Goal: Task Accomplishment & Management: Manage account settings

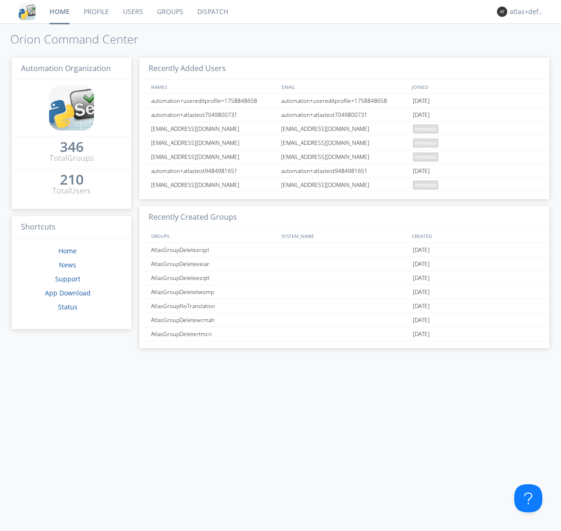
click at [169, 12] on link "Groups" at bounding box center [170, 11] width 40 height 23
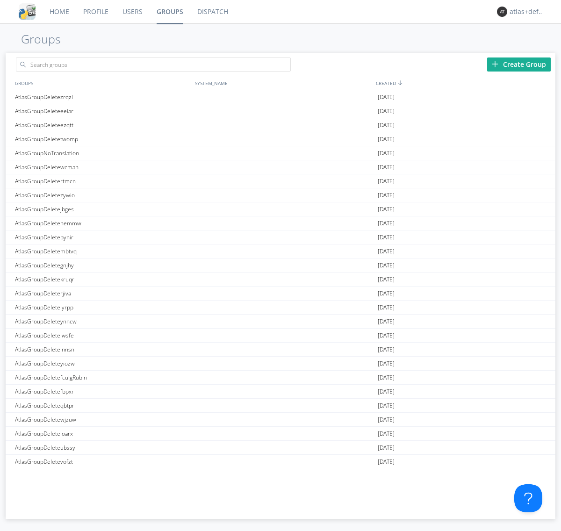
click at [519, 64] on div "Create Group" at bounding box center [519, 65] width 64 height 14
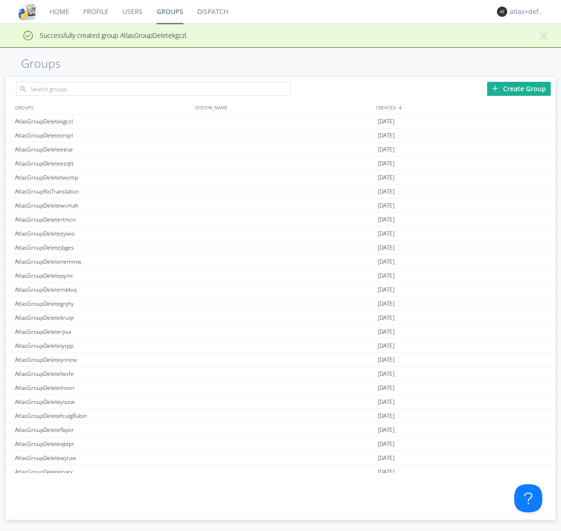
click at [169, 12] on link "Groups" at bounding box center [170, 11] width 41 height 23
type input "AtlasGroupDeletekgczl"
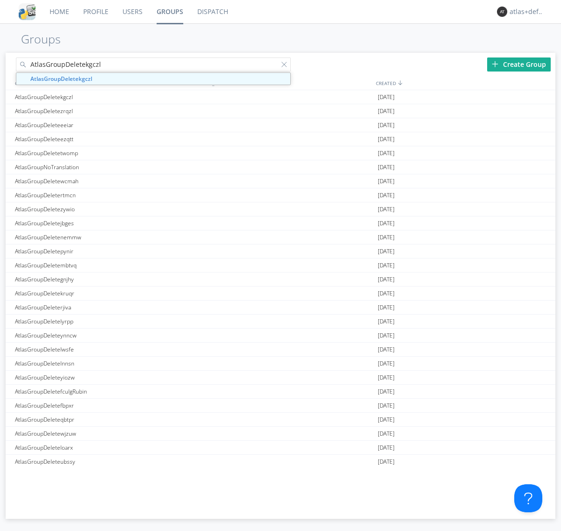
click at [132, 12] on link "Users" at bounding box center [133, 11] width 34 height 23
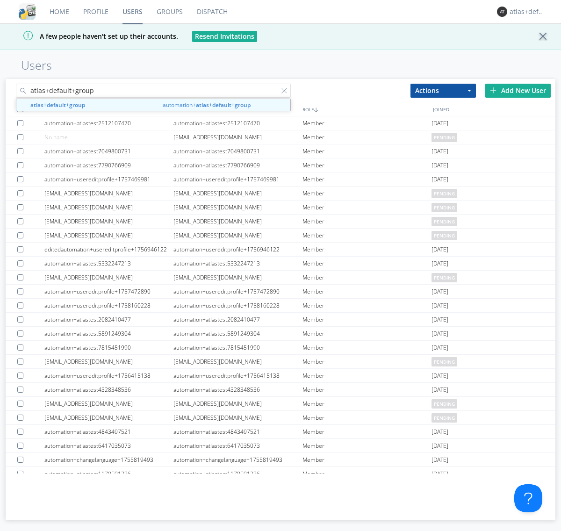
type input "atlas+default+group"
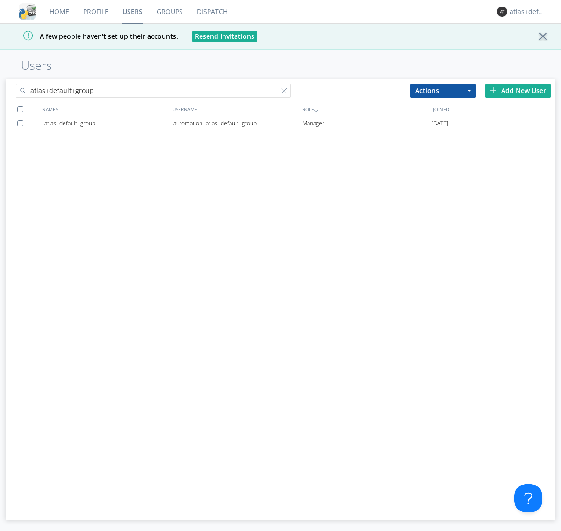
click at [238, 123] on div "automation+atlas+default+group" at bounding box center [238, 123] width 129 height 14
click at [211, 12] on link "Dispatch" at bounding box center [212, 11] width 45 height 23
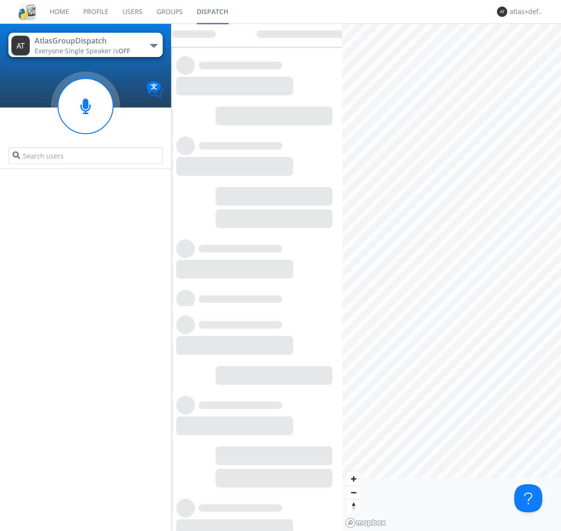
click at [132, 12] on link "Users" at bounding box center [133, 11] width 34 height 23
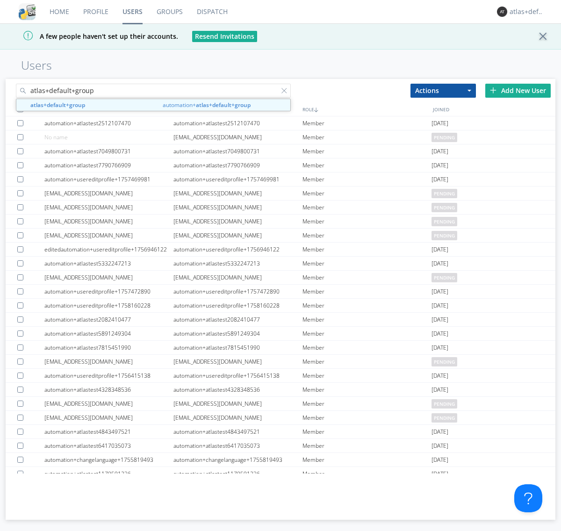
type input "atlas+default+group"
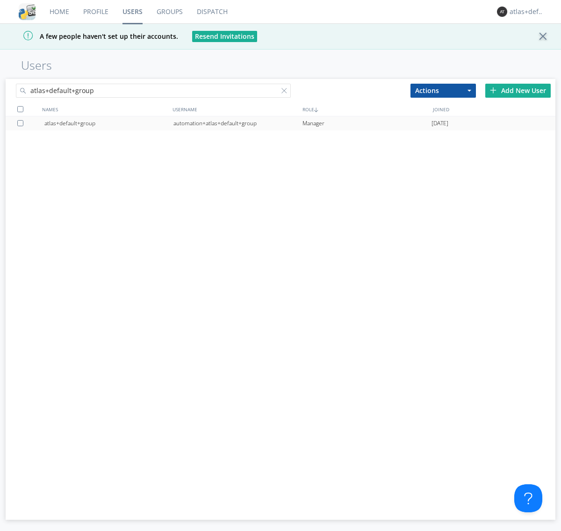
click at [238, 123] on div "automation+atlas+default+group" at bounding box center [238, 123] width 129 height 14
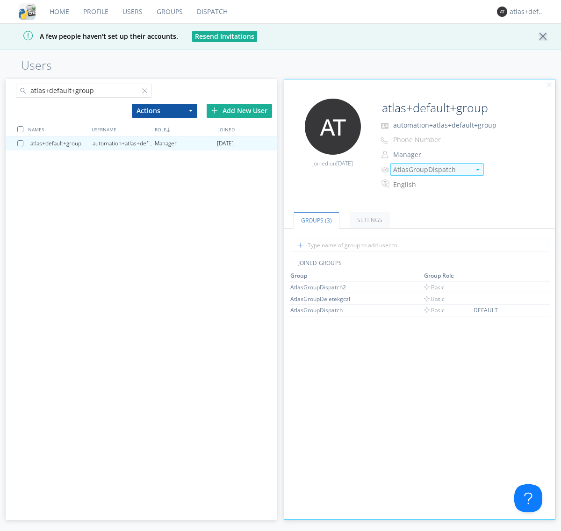
click at [478, 169] on img at bounding box center [478, 170] width 4 height 2
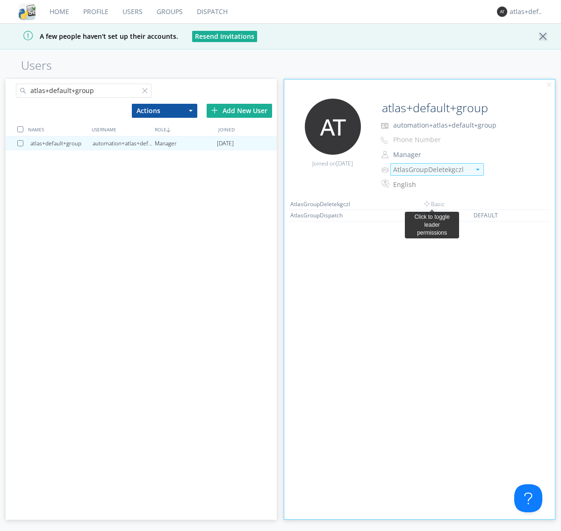
click at [211, 12] on link "Dispatch" at bounding box center [212, 11] width 45 height 23
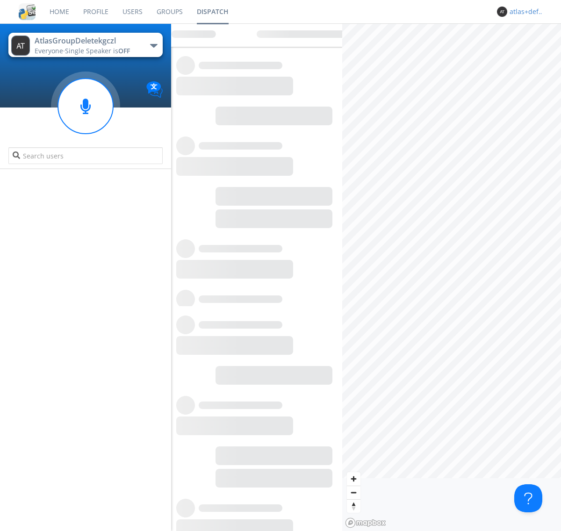
click at [525, 12] on div "atlas+default+group" at bounding box center [527, 11] width 35 height 9
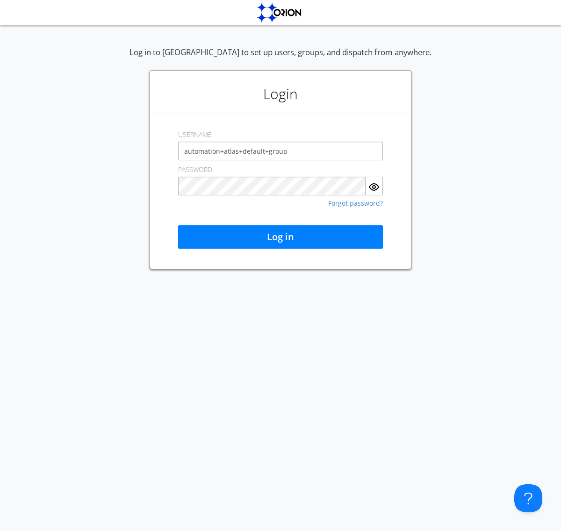
type input "automation+atlas+default+group"
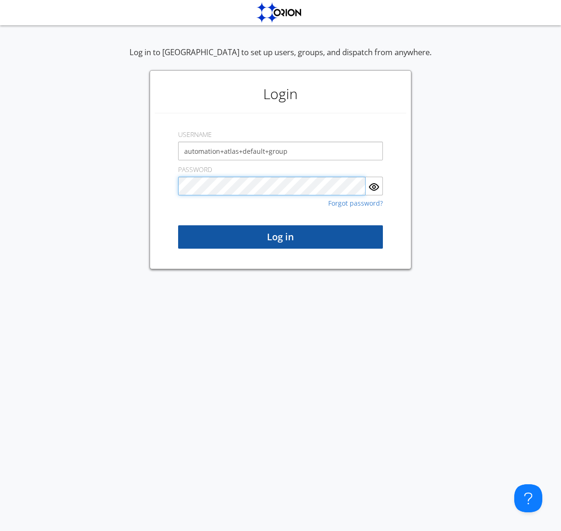
click at [281, 237] on button "Log in" at bounding box center [280, 236] width 205 height 23
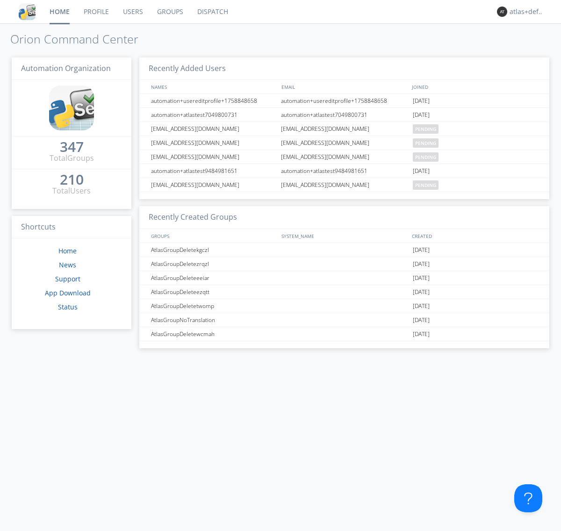
click at [212, 12] on link "Dispatch" at bounding box center [212, 11] width 45 height 23
click at [132, 12] on link "Users" at bounding box center [133, 11] width 34 height 23
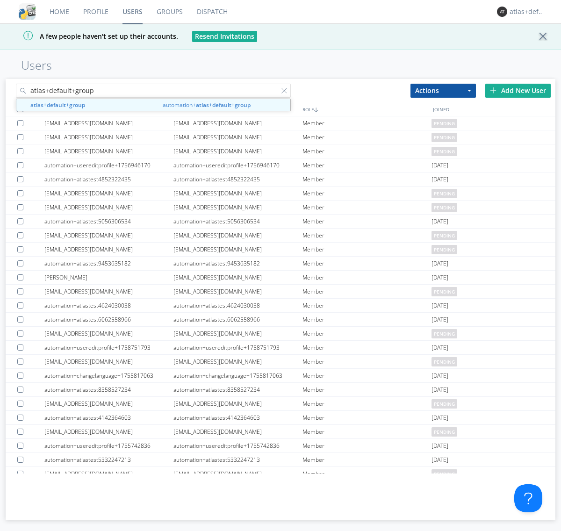
type input "atlas+default+group"
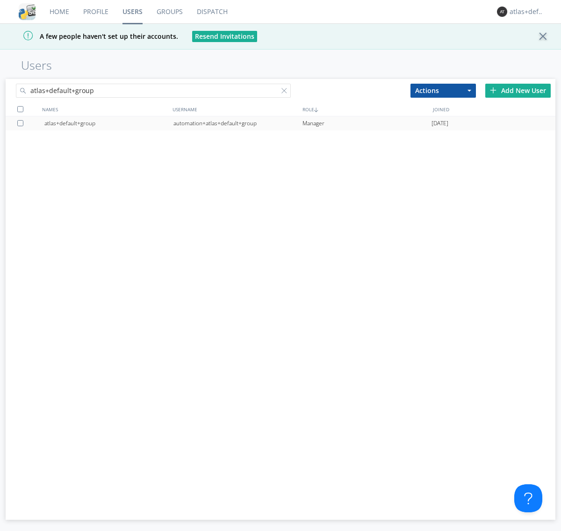
click at [238, 123] on div "automation+atlas+default+group" at bounding box center [238, 123] width 129 height 14
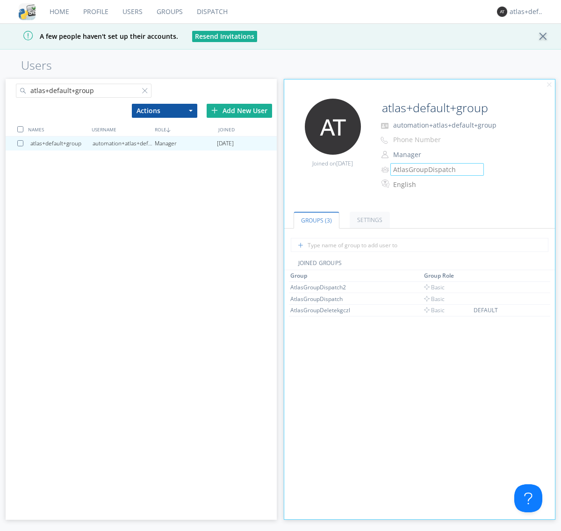
click at [169, 12] on link "Groups" at bounding box center [170, 11] width 40 height 23
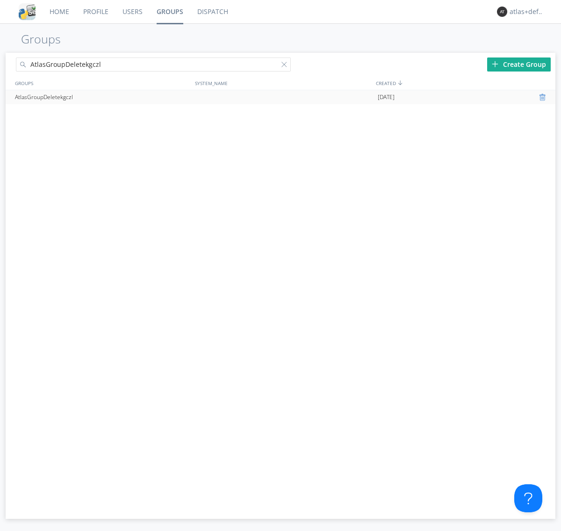
type input "AtlasGroupDeletekgczl"
click at [544, 97] on div at bounding box center [543, 97] width 9 height 7
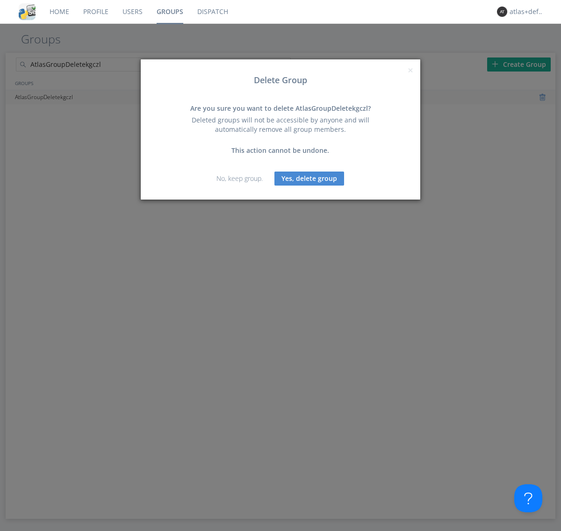
click at [310, 178] on button "Yes, delete group" at bounding box center [310, 179] width 70 height 14
